Goal: Transaction & Acquisition: Purchase product/service

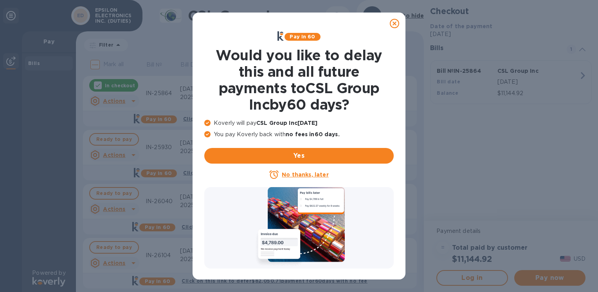
click at [393, 24] on icon at bounding box center [394, 23] width 9 height 9
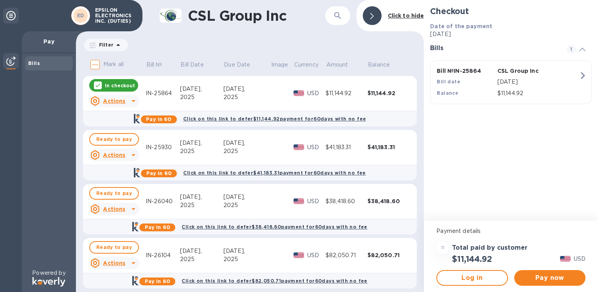
click at [115, 85] on p "In checkout" at bounding box center [120, 85] width 30 height 7
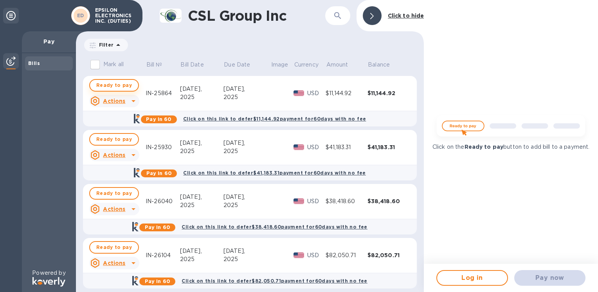
click at [122, 87] on span "Ready to pay" at bounding box center [114, 85] width 36 height 9
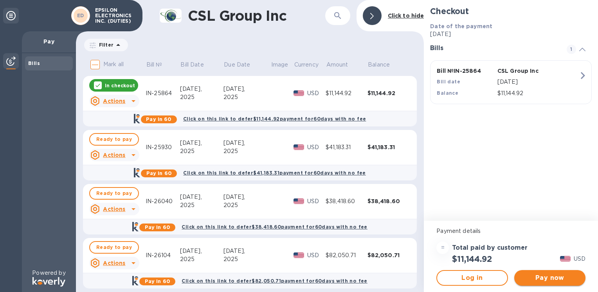
click at [525, 279] on span "Pay now" at bounding box center [550, 277] width 59 height 9
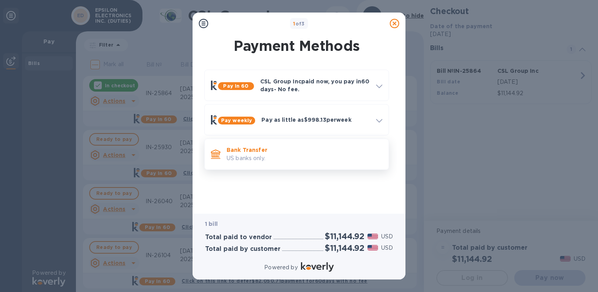
click at [248, 149] on p "Bank Transfer" at bounding box center [305, 150] width 156 height 8
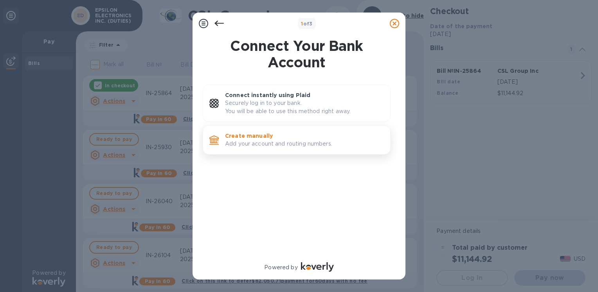
click at [243, 143] on p "Add your account and routing numbers." at bounding box center [304, 144] width 159 height 8
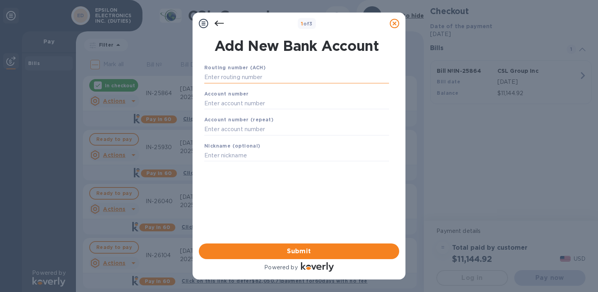
click at [240, 77] on input "text" at bounding box center [296, 78] width 185 height 12
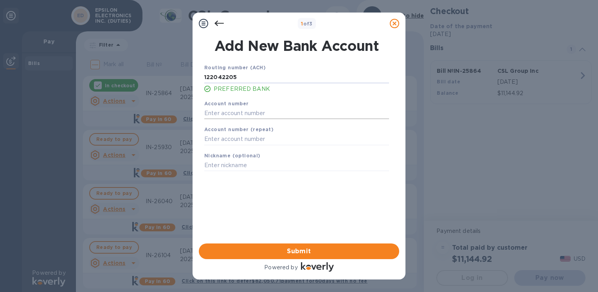
type input "122042205"
click at [247, 111] on input "text" at bounding box center [296, 113] width 185 height 12
type input "004633725"
click at [221, 141] on input "text" at bounding box center [296, 140] width 185 height 12
type input "004633725"
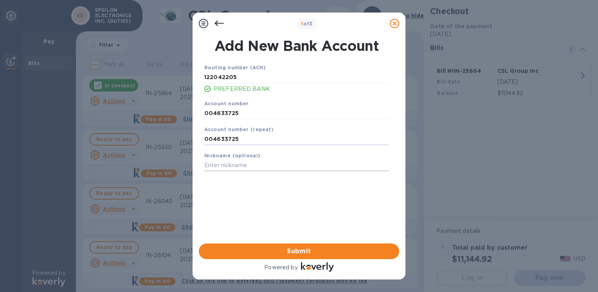
click at [228, 162] on input "text" at bounding box center [296, 166] width 185 height 12
drag, startPoint x: 289, startPoint y: 248, endPoint x: 294, endPoint y: 232, distance: 17.3
click at [290, 248] on span "Submit" at bounding box center [299, 251] width 188 height 9
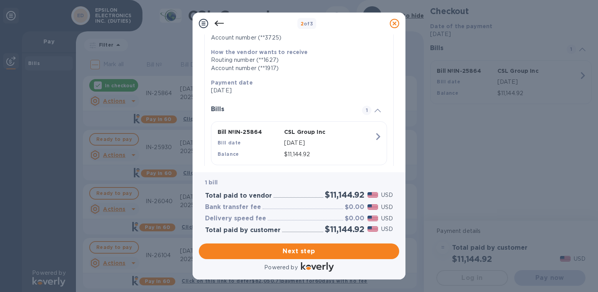
scroll to position [136, 0]
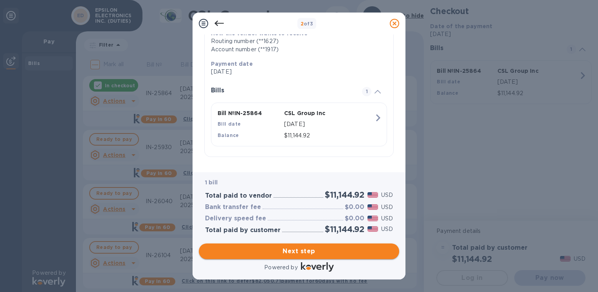
click at [281, 253] on span "Next step" at bounding box center [299, 251] width 188 height 9
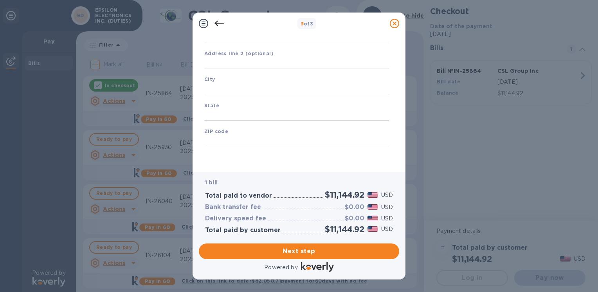
type input "[GEOGRAPHIC_DATA]"
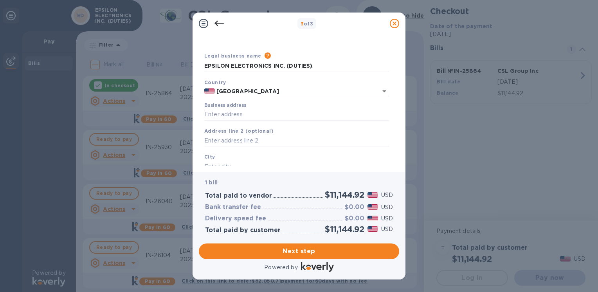
scroll to position [0, 0]
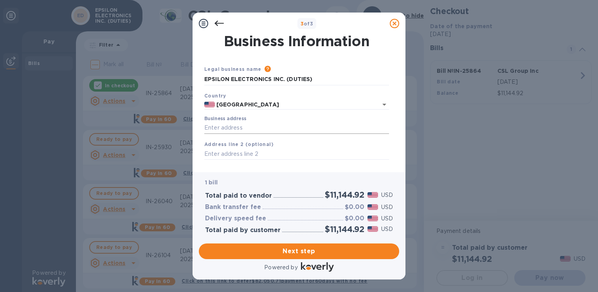
click at [238, 125] on input "Business address" at bounding box center [296, 128] width 185 height 12
type input "[STREET_ADDRESS]"
type input "Montebello"
type input "CA"
type input "90640"
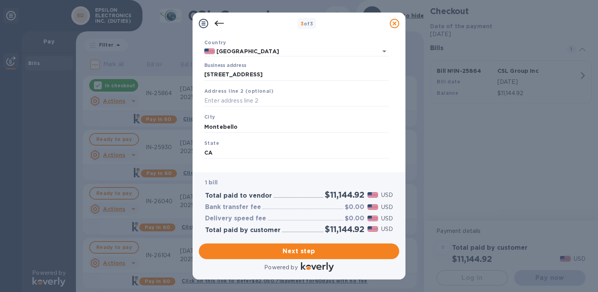
scroll to position [92, 0]
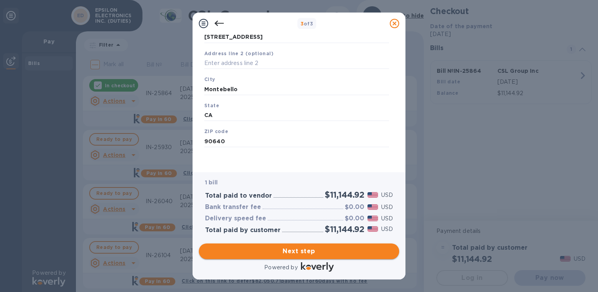
click at [294, 247] on span "Next step" at bounding box center [299, 251] width 188 height 9
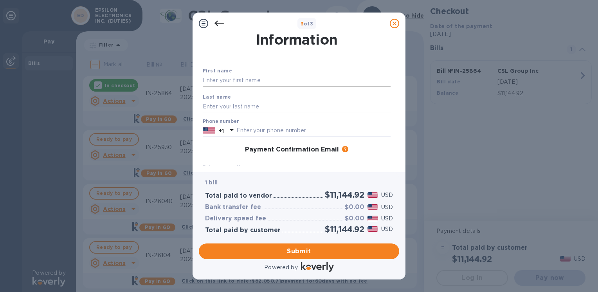
scroll to position [13, 0]
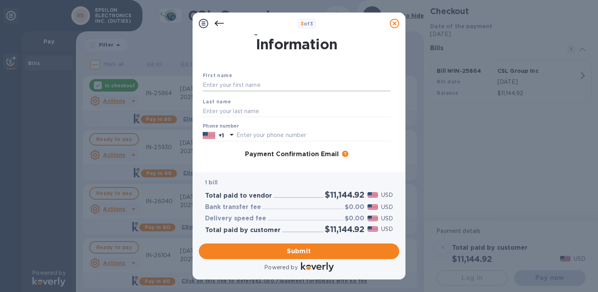
click at [248, 86] on input "text" at bounding box center [297, 85] width 188 height 12
type input "[PERSON_NAME]"
click at [210, 108] on input "text" at bounding box center [297, 111] width 188 height 12
type input "[PERSON_NAME]"
drag, startPoint x: 210, startPoint y: 145, endPoint x: 215, endPoint y: 143, distance: 6.3
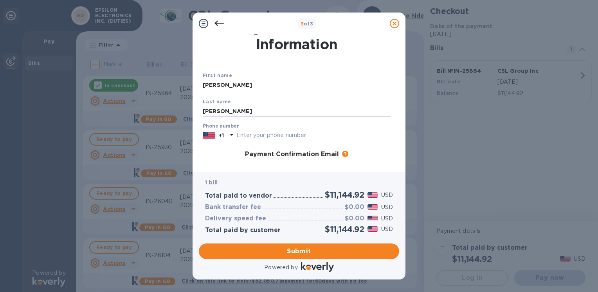
click at [210, 145] on div "First name [PERSON_NAME] Last name [PERSON_NAME] Phone number +1 Payment Confir…" at bounding box center [297, 155] width 194 height 175
click at [247, 132] on input "text" at bounding box center [314, 136] width 154 height 12
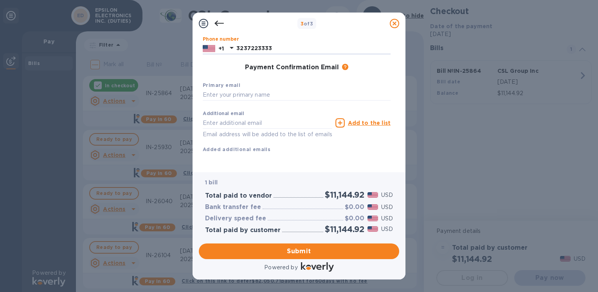
scroll to position [110, 0]
type input "3237223333"
click at [231, 89] on input "text" at bounding box center [297, 95] width 188 height 12
type input "[PERSON_NAME][EMAIL_ADDRESS][DOMAIN_NAME]"
click at [205, 117] on input "text" at bounding box center [268, 123] width 130 height 12
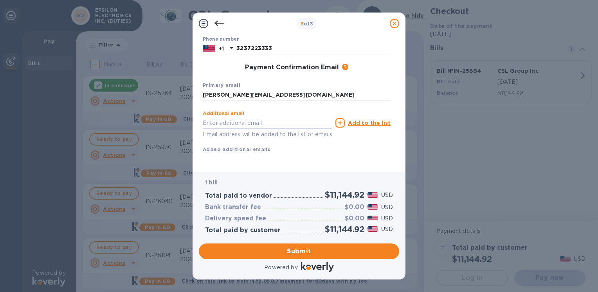
click at [364, 135] on div "Additional email Email address will be added to the list of emails Add to the l…" at bounding box center [297, 130] width 188 height 47
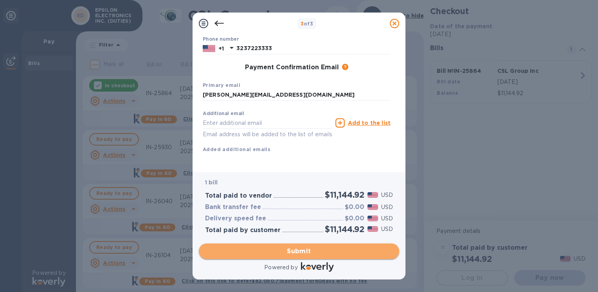
click at [293, 251] on span "Submit" at bounding box center [299, 251] width 188 height 9
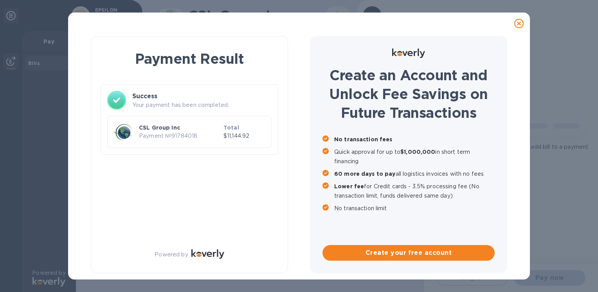
scroll to position [0, 0]
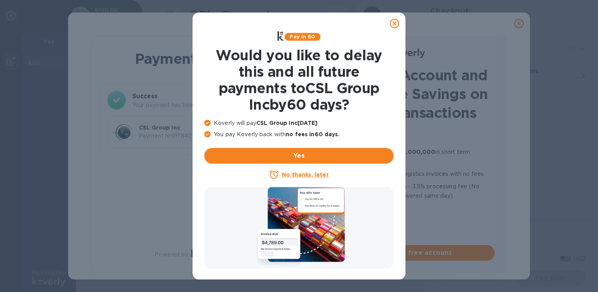
click at [397, 24] on icon at bounding box center [394, 23] width 9 height 9
